Goal: Transaction & Acquisition: Purchase product/service

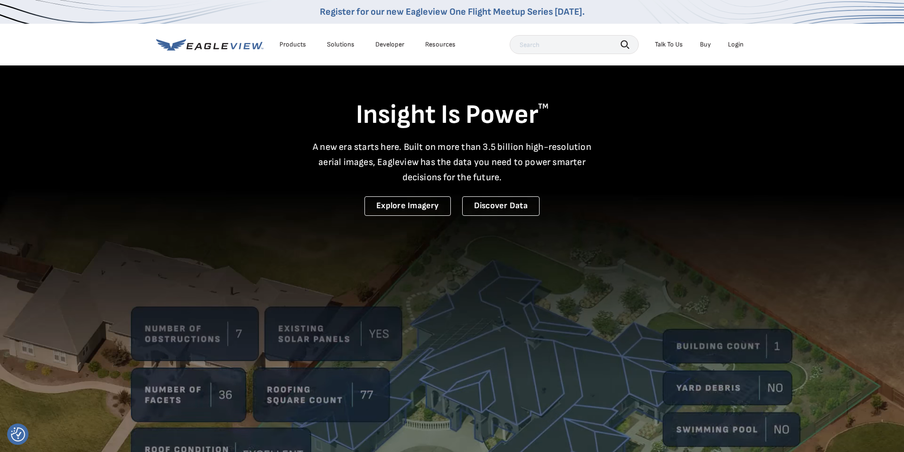
click at [732, 47] on div "Login" at bounding box center [736, 44] width 16 height 9
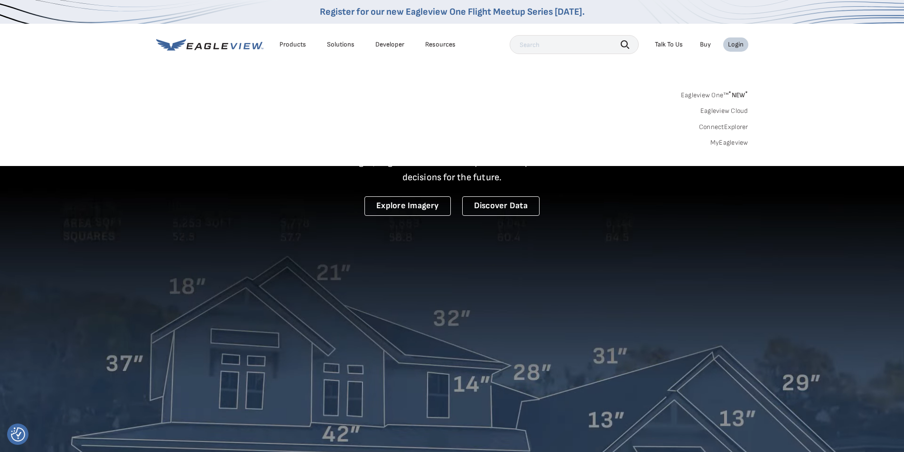
click at [724, 95] on link "Eagleview One™ * NEW *" at bounding box center [714, 93] width 67 height 11
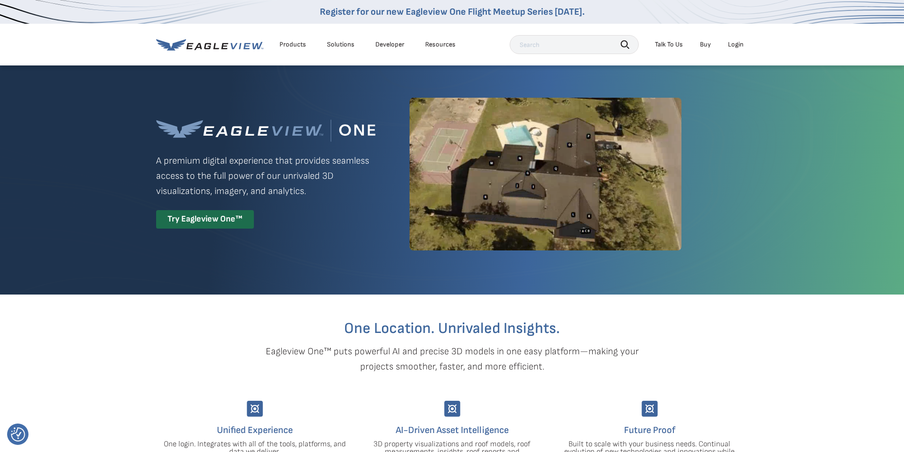
click at [740, 46] on div "Login" at bounding box center [736, 44] width 16 height 9
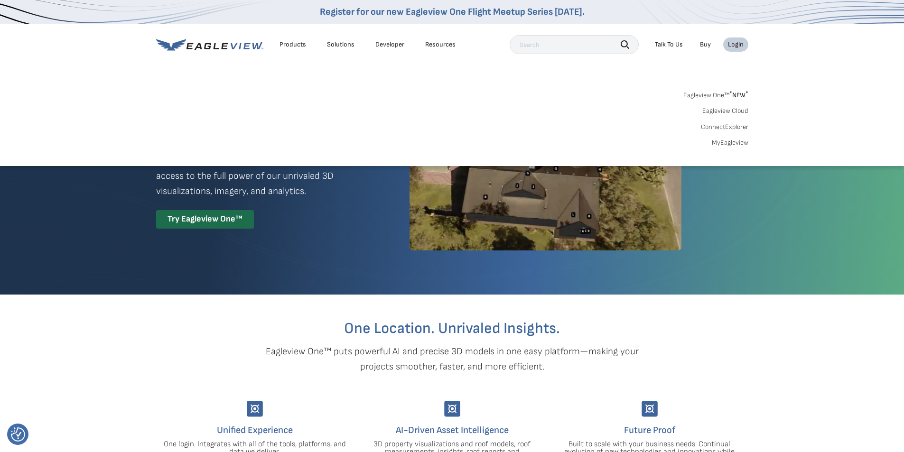
click at [732, 141] on link "MyEagleview" at bounding box center [730, 143] width 37 height 9
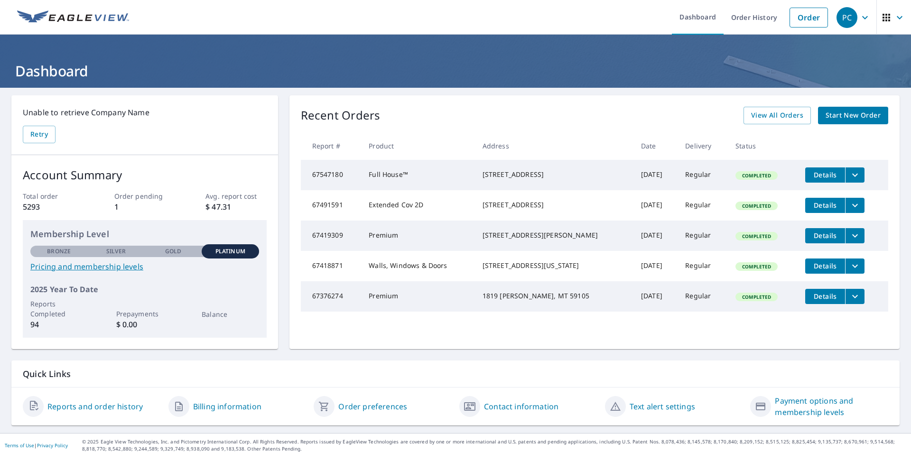
click at [837, 123] on link "Start New Order" at bounding box center [853, 116] width 70 height 18
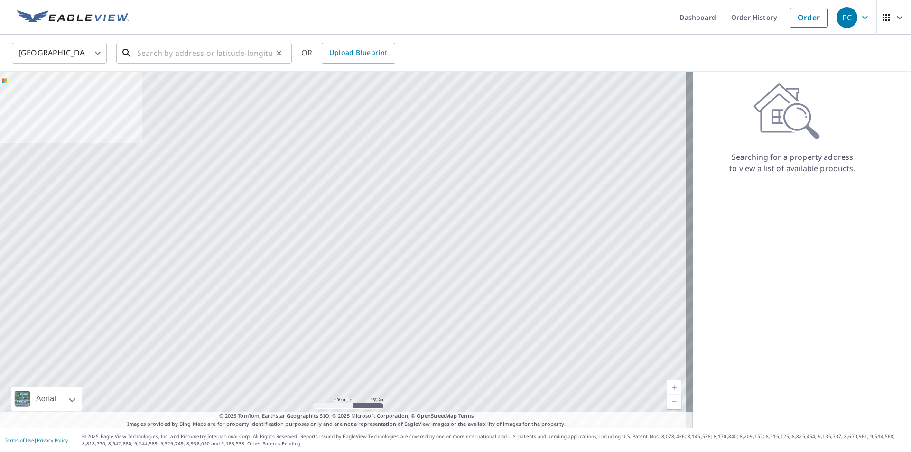
click at [179, 58] on input "text" at bounding box center [204, 53] width 135 height 27
paste input "[STREET_ADDRESS][PERSON_NAME][PERSON_NAME]"
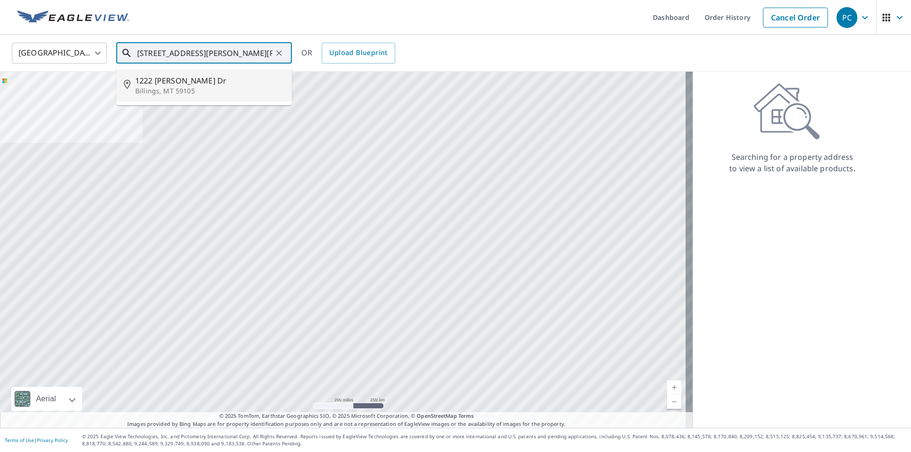
click at [193, 77] on span "1222 [PERSON_NAME] Dr" at bounding box center [209, 80] width 149 height 11
type input "[STREET_ADDRESS][PERSON_NAME][PERSON_NAME]"
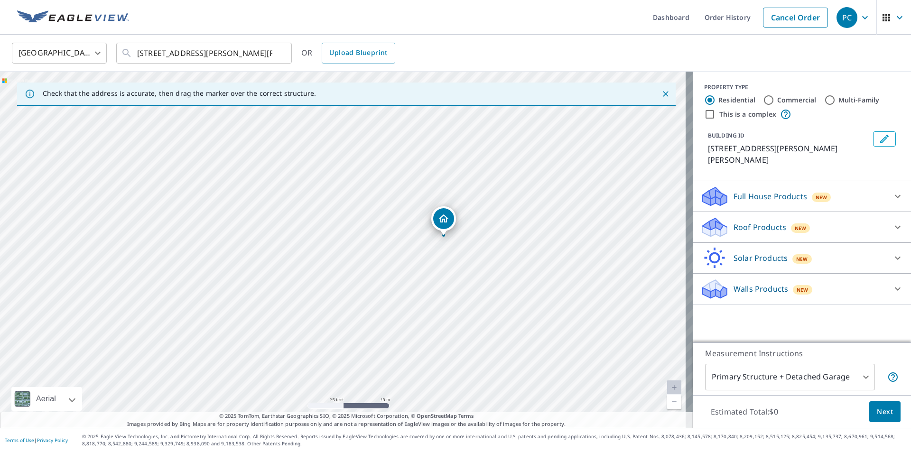
drag, startPoint x: 383, startPoint y: 212, endPoint x: 396, endPoint y: 164, distance: 49.6
click at [396, 164] on div "[STREET_ADDRESS][PERSON_NAME][PERSON_NAME]" at bounding box center [346, 250] width 693 height 356
drag, startPoint x: 523, startPoint y: 234, endPoint x: 418, endPoint y: 240, distance: 105.0
click at [418, 240] on div "[STREET_ADDRESS][PERSON_NAME][PERSON_NAME]" at bounding box center [346, 250] width 693 height 356
click at [755, 283] on p "Walls Products" at bounding box center [760, 288] width 55 height 11
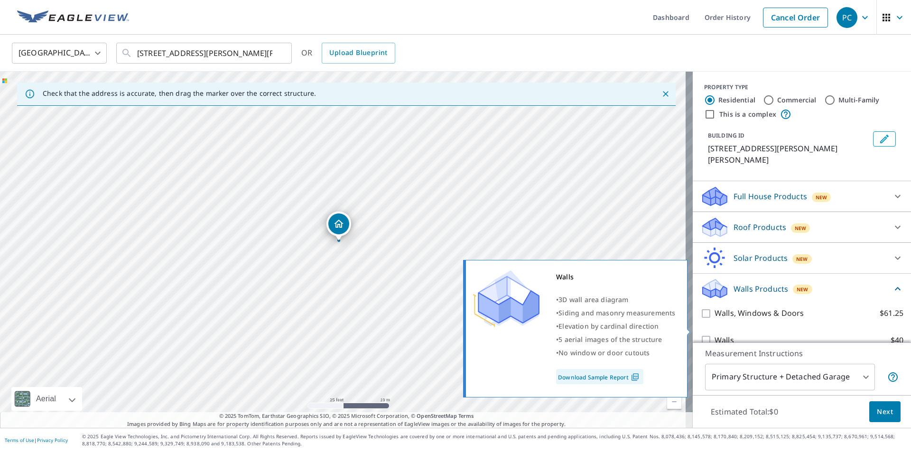
click at [720, 334] on p "Walls" at bounding box center [724, 340] width 19 height 12
click at [715, 334] on input "Walls $40" at bounding box center [707, 339] width 14 height 11
checkbox input "true"
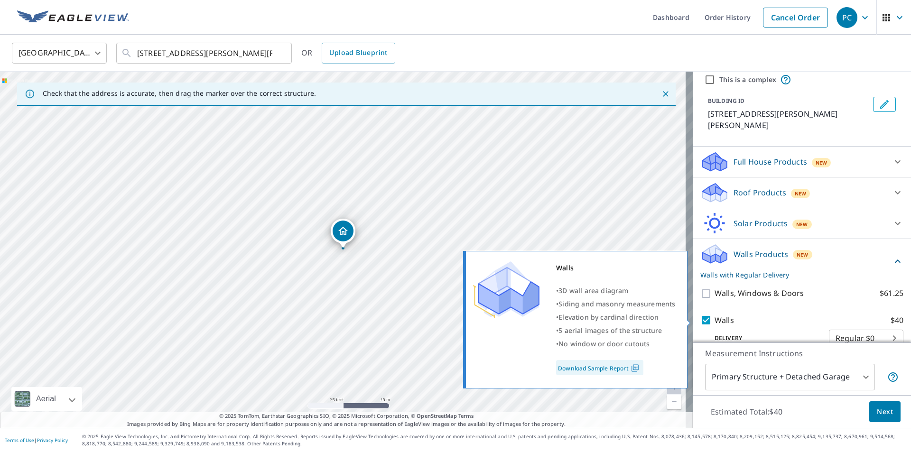
scroll to position [39, 0]
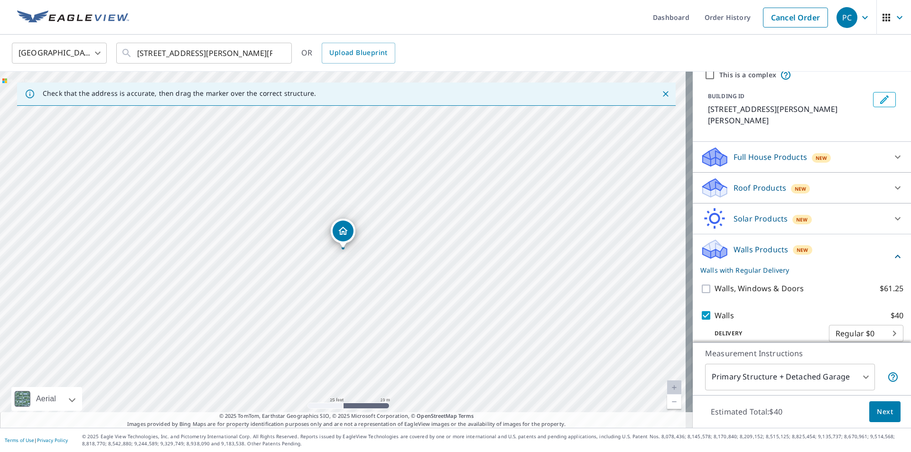
click at [879, 415] on span "Next" at bounding box center [885, 412] width 16 height 12
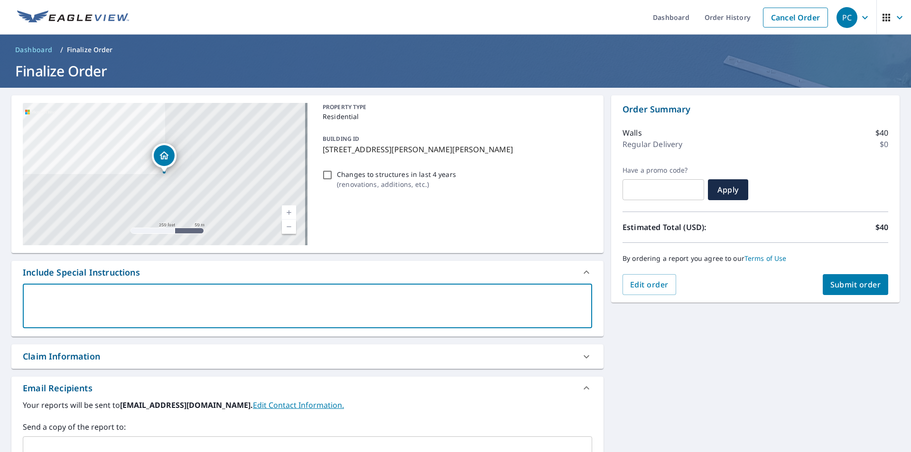
click at [260, 299] on textarea at bounding box center [307, 306] width 556 height 27
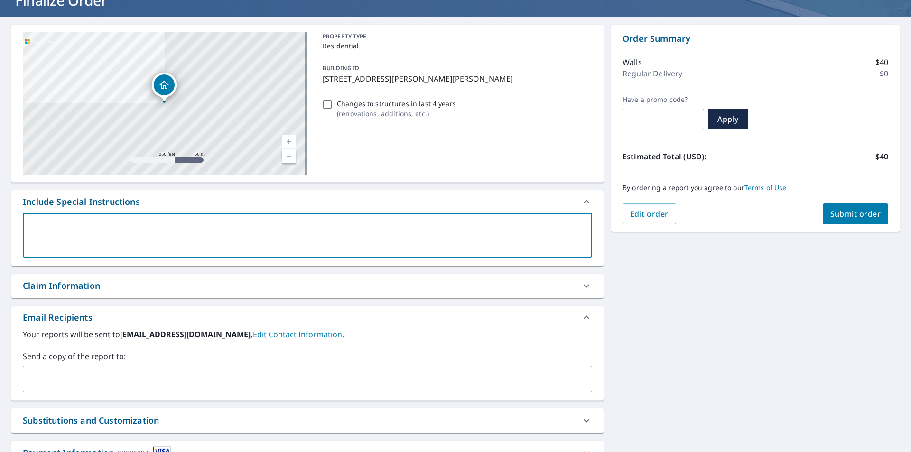
scroll to position [72, 0]
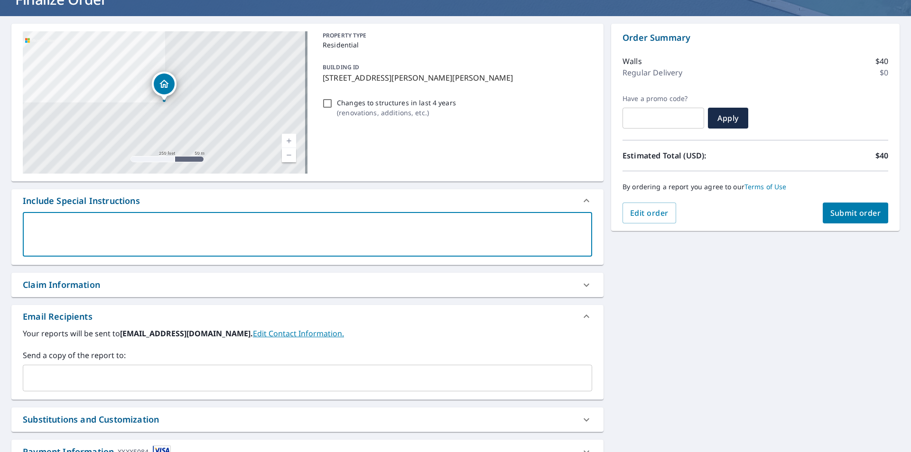
click at [100, 378] on input "text" at bounding box center [300, 378] width 547 height 18
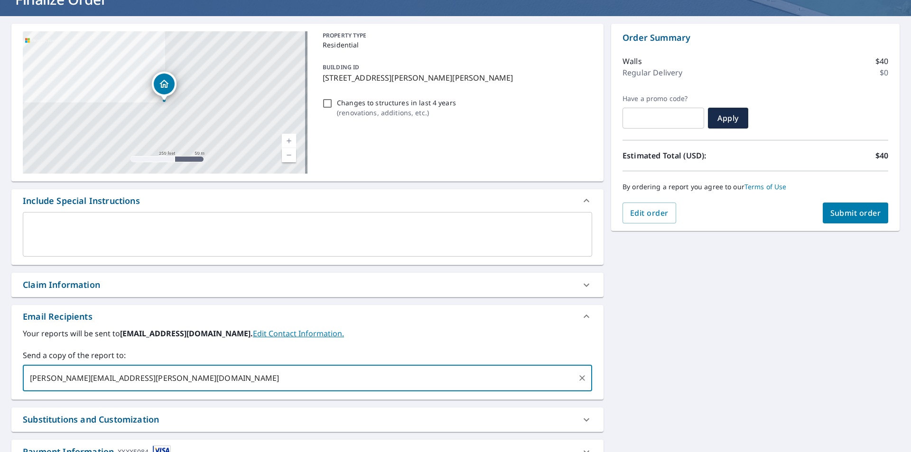
type input "[PERSON_NAME][EMAIL_ADDRESS][PERSON_NAME][DOMAIN_NAME]"
checkbox input "true"
type input ","
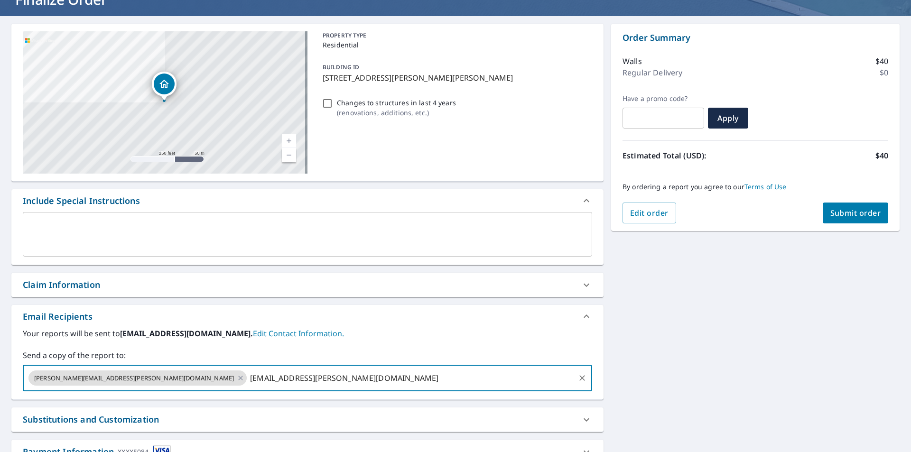
type input "[EMAIL_ADDRESS][PERSON_NAME][DOMAIN_NAME]"
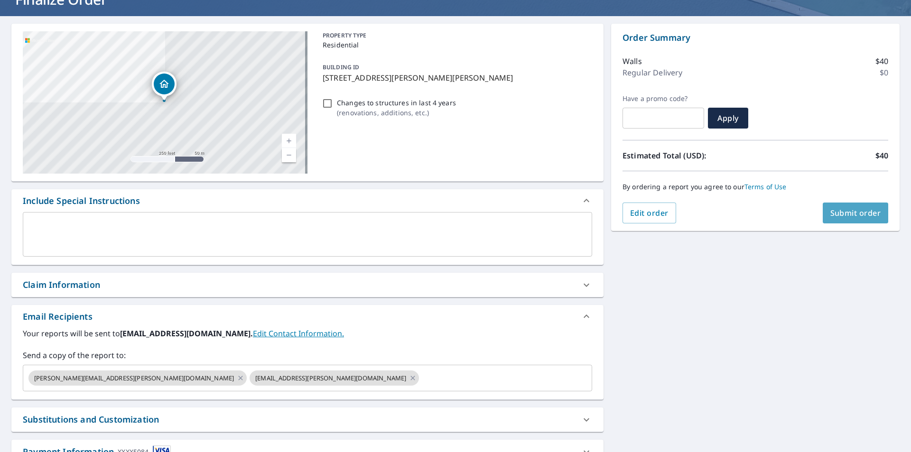
click at [851, 218] on span "Submit order" at bounding box center [855, 213] width 51 height 10
checkbox input "true"
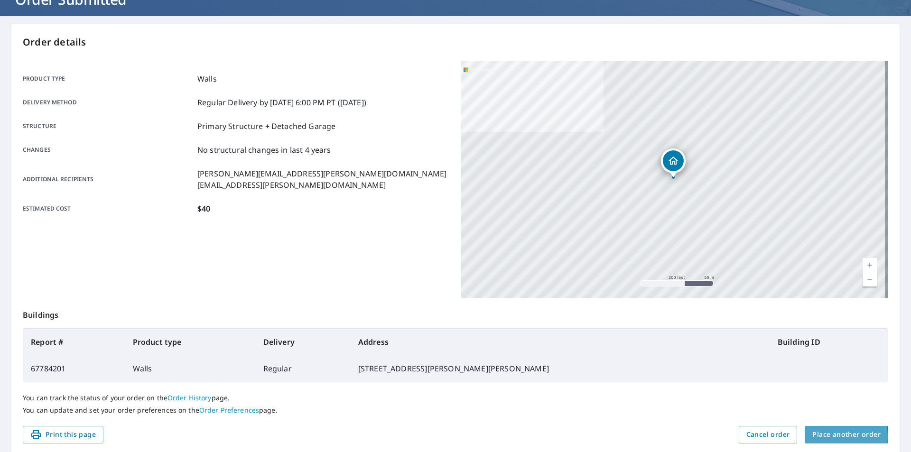
click at [820, 436] on span "Place another order" at bounding box center [846, 435] width 68 height 12
